Goal: Check status: Check status

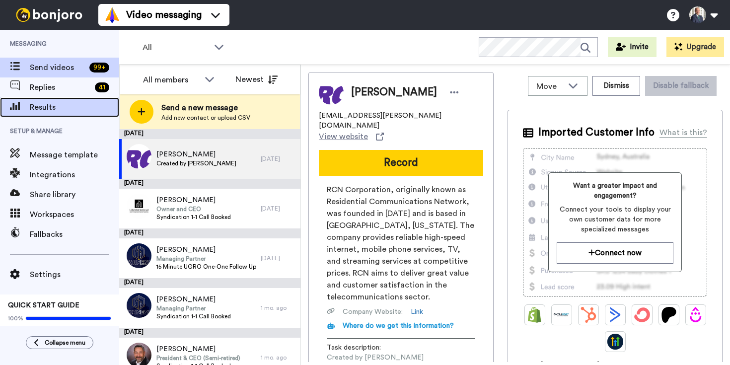
click at [64, 107] on span "Results" at bounding box center [74, 107] width 89 height 12
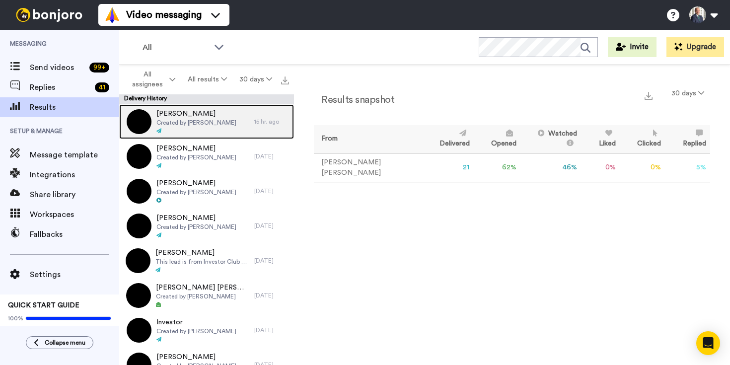
click at [209, 120] on span "Created by [PERSON_NAME]" at bounding box center [196, 123] width 80 height 8
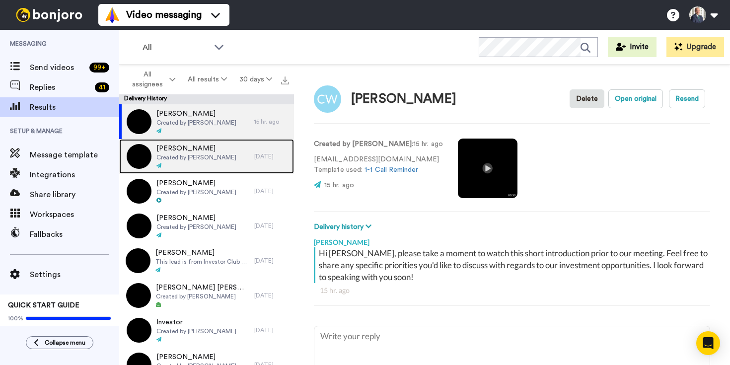
click at [208, 161] on span "Created by [PERSON_NAME]" at bounding box center [196, 157] width 80 height 8
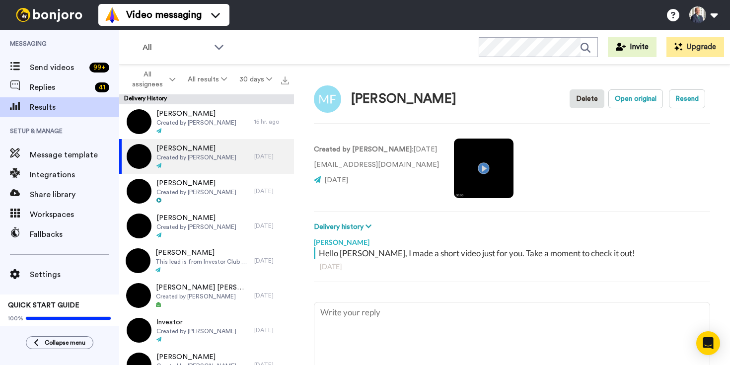
type textarea "x"
